Goal: Check status: Check status

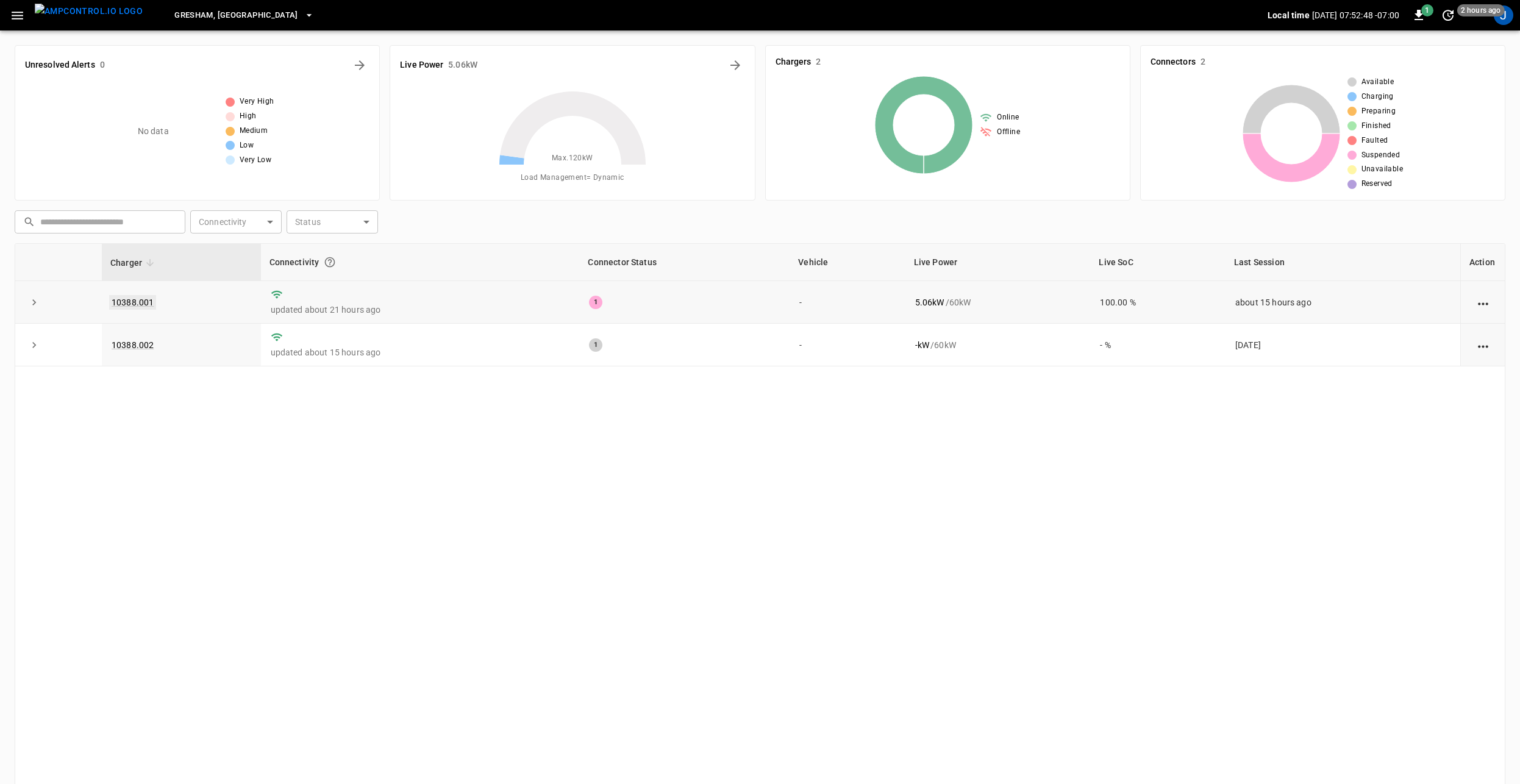
click at [134, 298] on link "10388.001" at bounding box center [133, 302] width 47 height 14
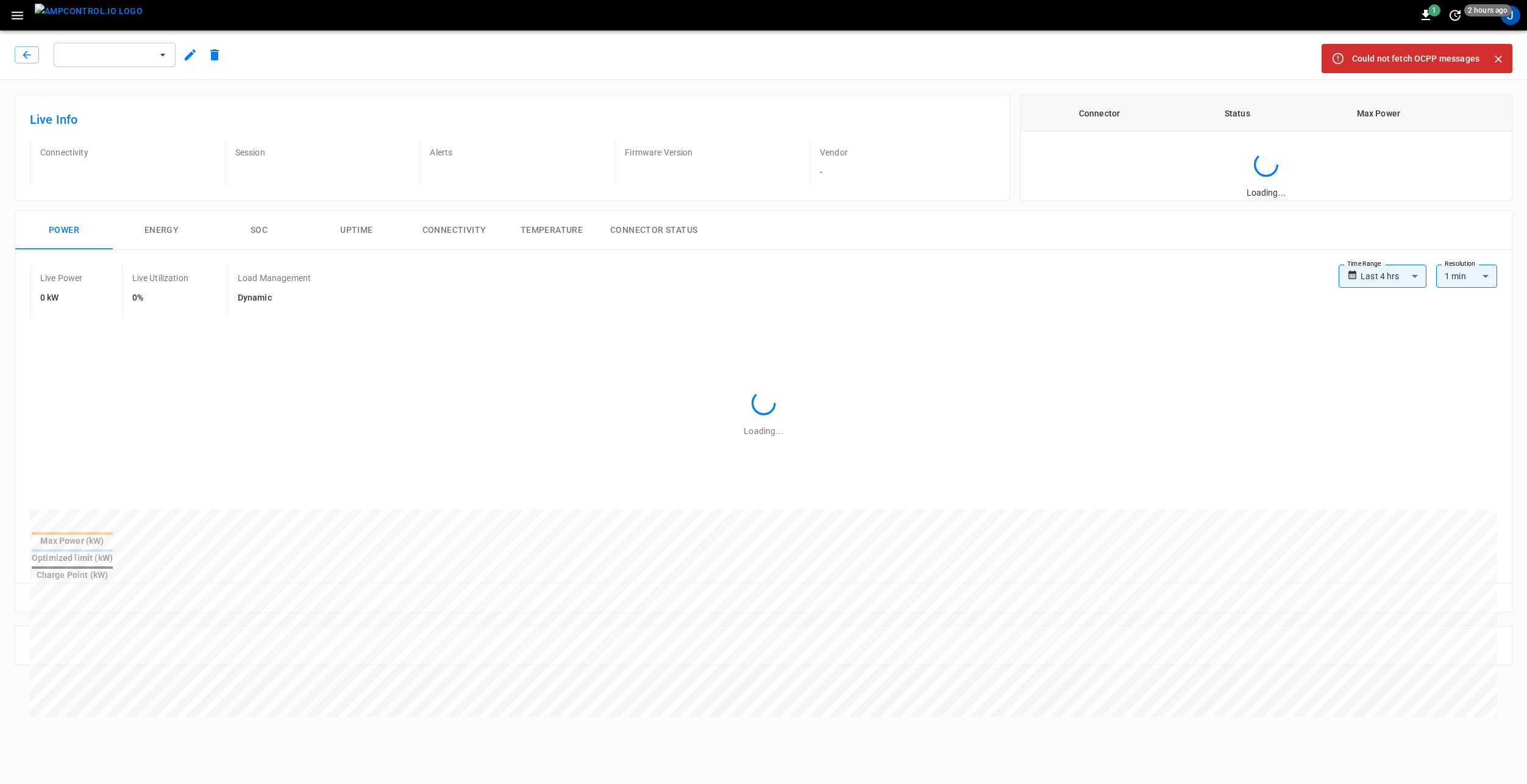
click at [1498, 53] on icon "Close" at bounding box center [1498, 59] width 12 height 12
